Goal: Check status: Check status

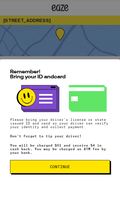
click at [83, 164] on button "Continue" at bounding box center [60, 166] width 100 height 13
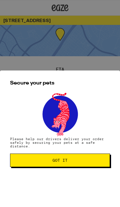
click at [82, 162] on span "Got it" at bounding box center [60, 160] width 91 height 4
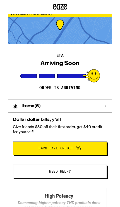
scroll to position [4, 0]
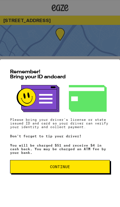
click at [77, 161] on button "Continue" at bounding box center [60, 166] width 100 height 13
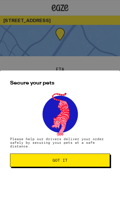
click at [77, 162] on span "Got it" at bounding box center [60, 160] width 91 height 4
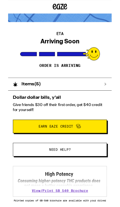
scroll to position [36, 0]
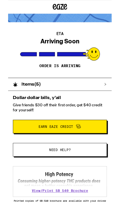
click at [107, 94] on div "Items ( 5 )" at bounding box center [57, 97] width 115 height 15
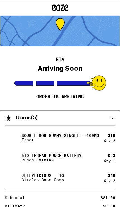
scroll to position [0, 0]
